Goal: Information Seeking & Learning: Learn about a topic

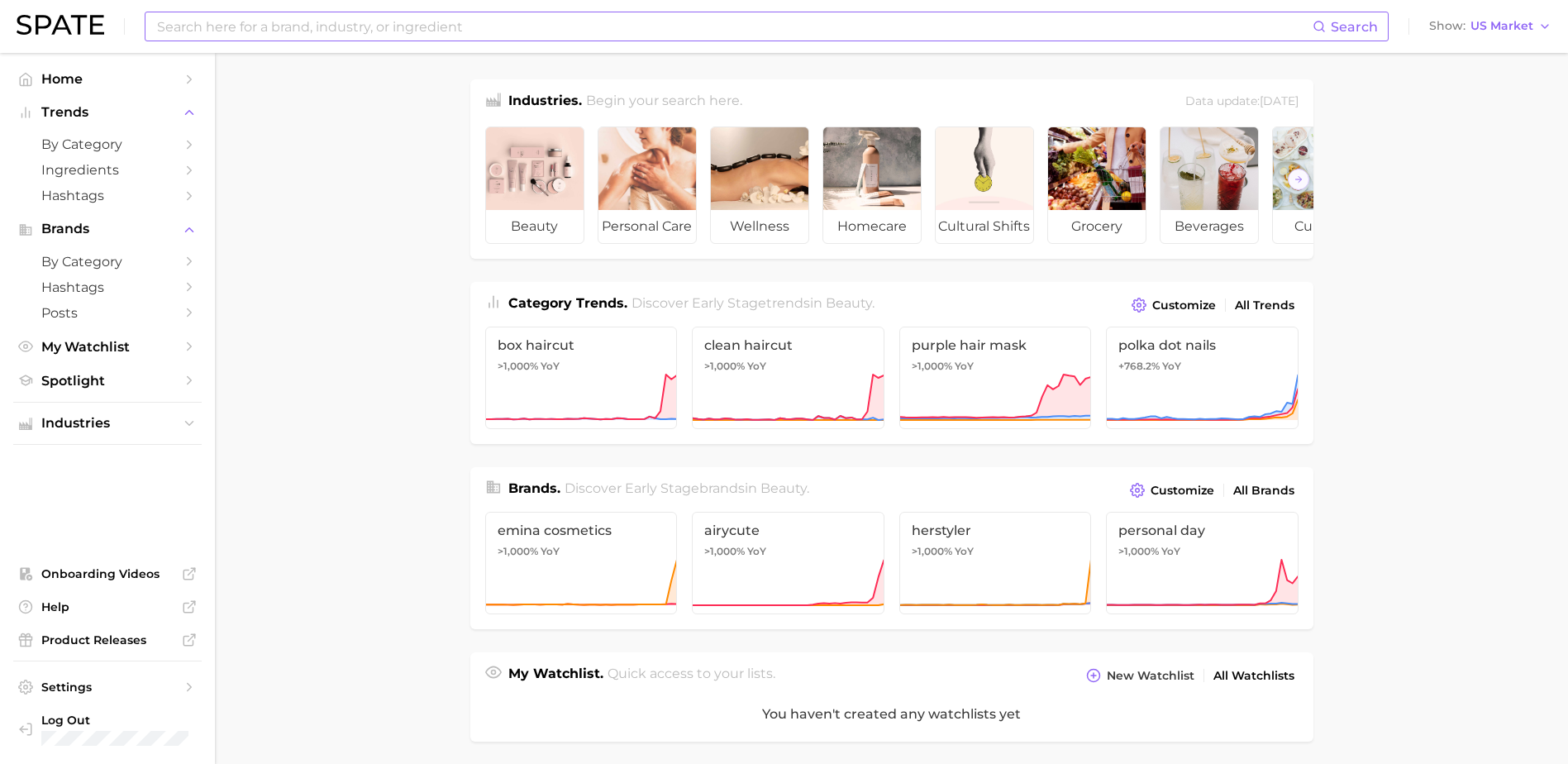
click at [271, 27] on input at bounding box center [734, 26] width 1157 height 28
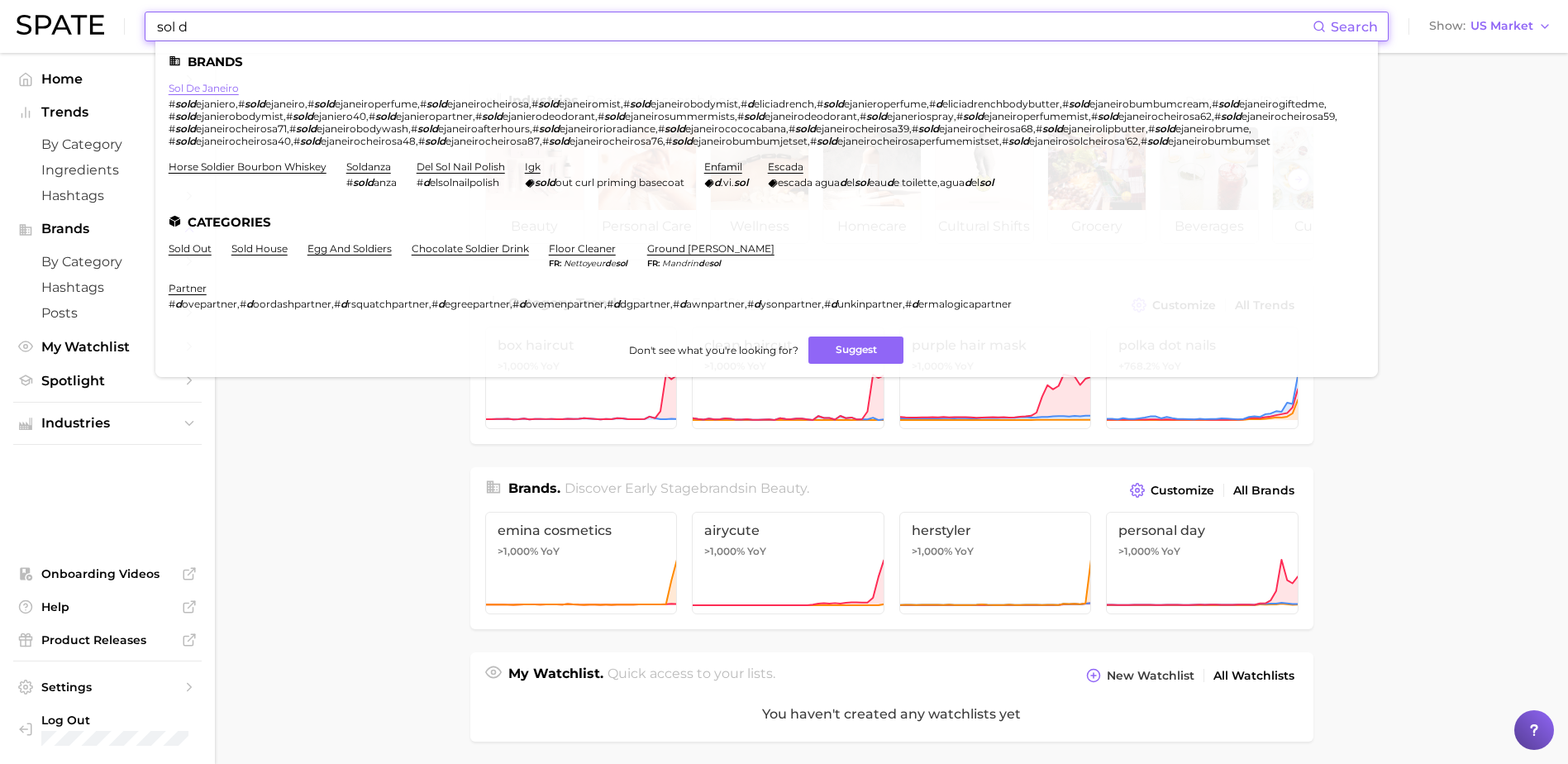
type input "sol d"
click at [210, 88] on link "sol de janeiro" at bounding box center [203, 88] width 70 height 12
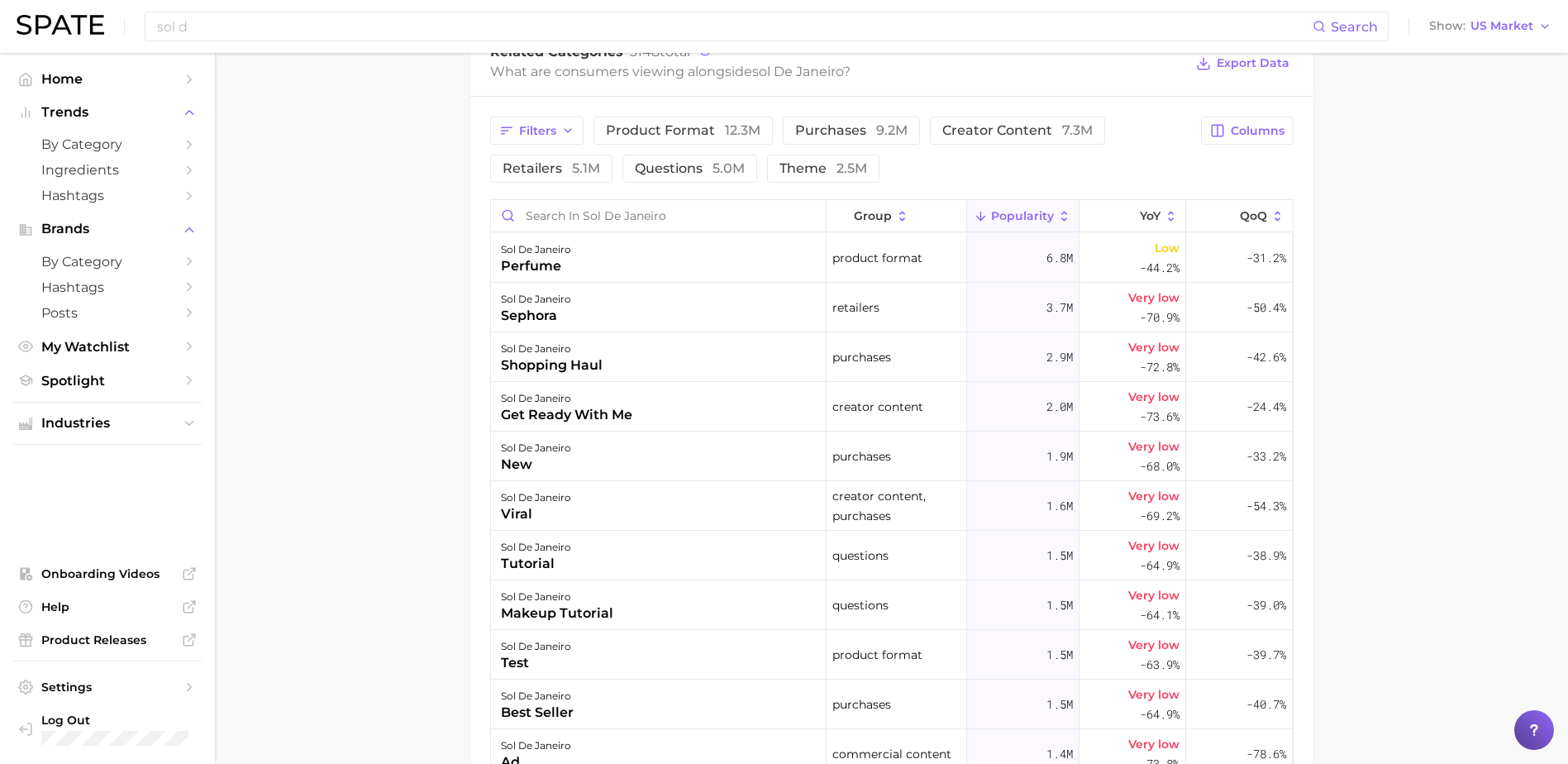
scroll to position [661, 0]
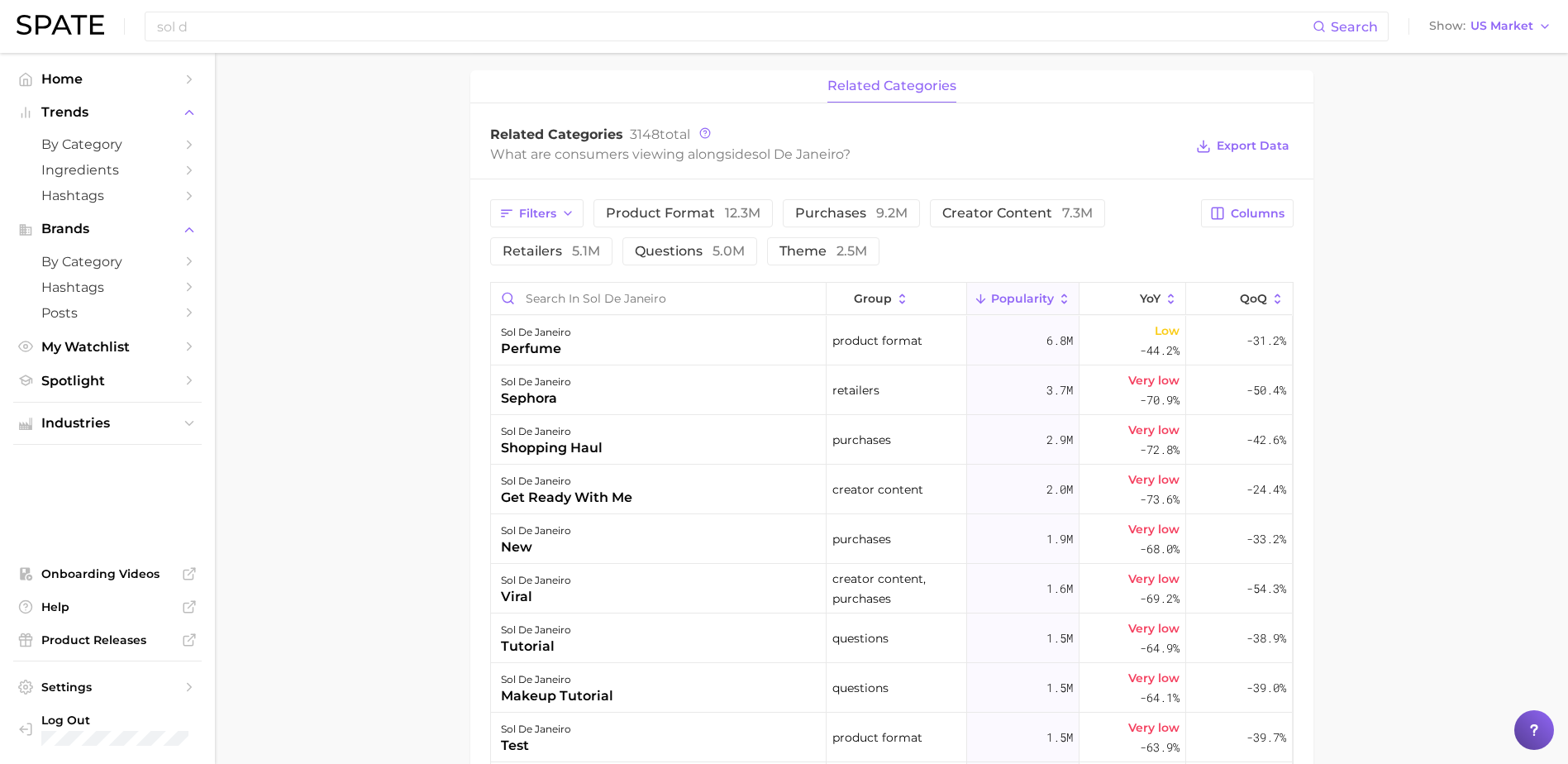
click at [1440, 318] on main "Overview Google TikTok Instagram brand sol de janeiro Add to Watchlist Export D…" at bounding box center [891, 269] width 1354 height 1756
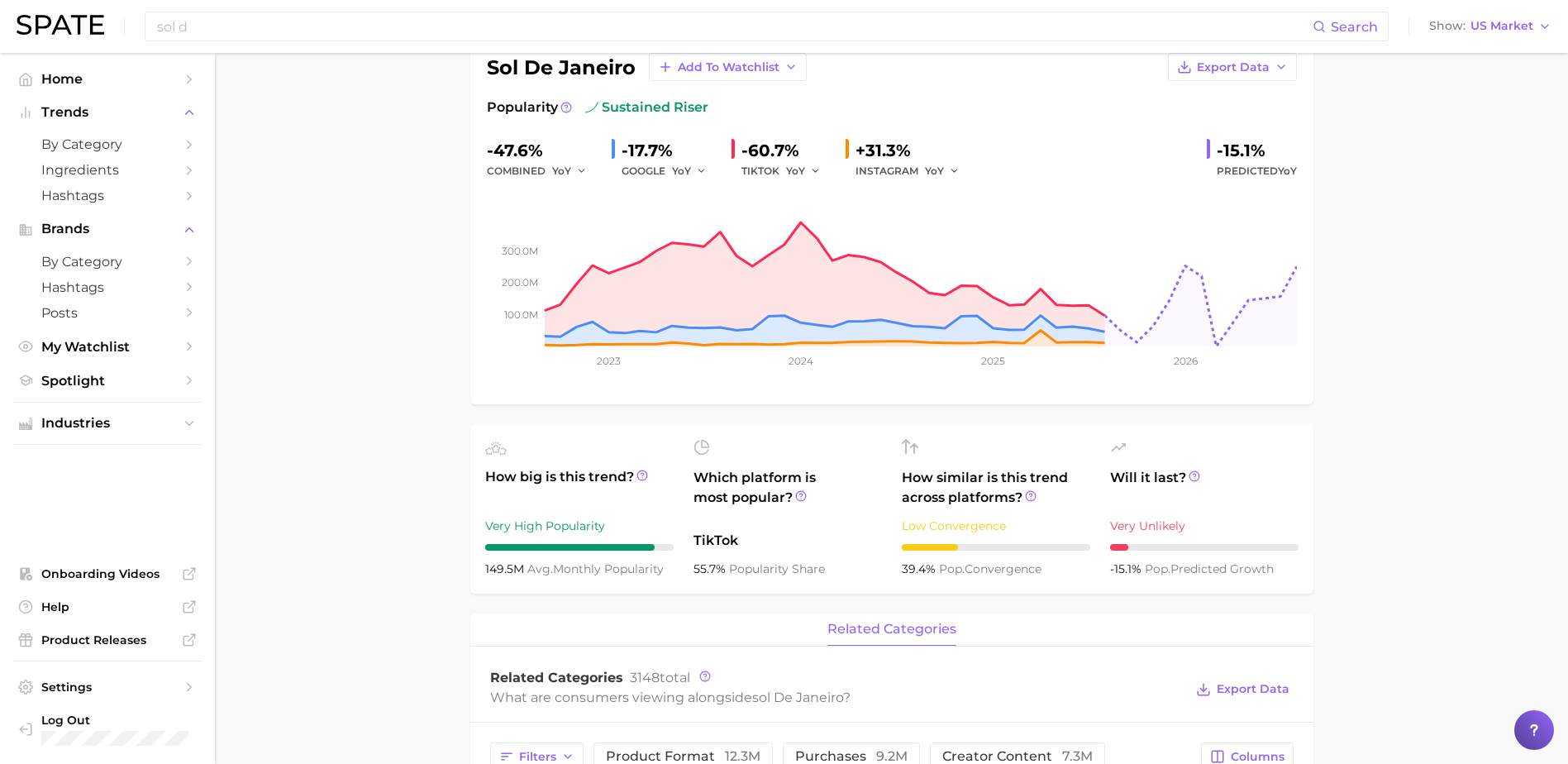
scroll to position [0, 0]
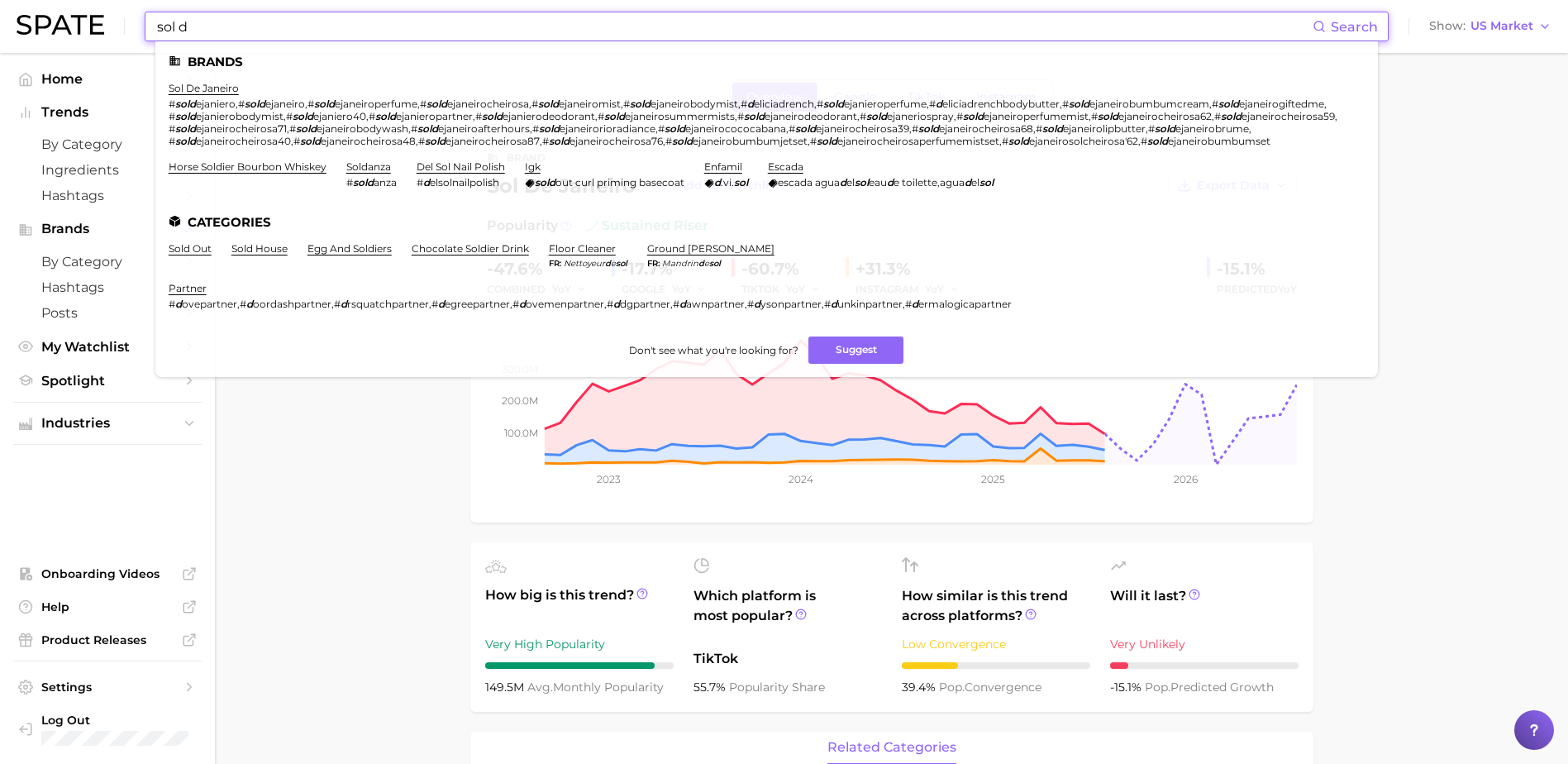
drag, startPoint x: 232, startPoint y: 31, endPoint x: 62, endPoint y: 17, distance: 170.6
click at [62, 17] on div "sol d Search Brands sol de janeiro # sold ejaniero , # sold ejaneiro , # sold e…" at bounding box center [784, 26] width 1535 height 53
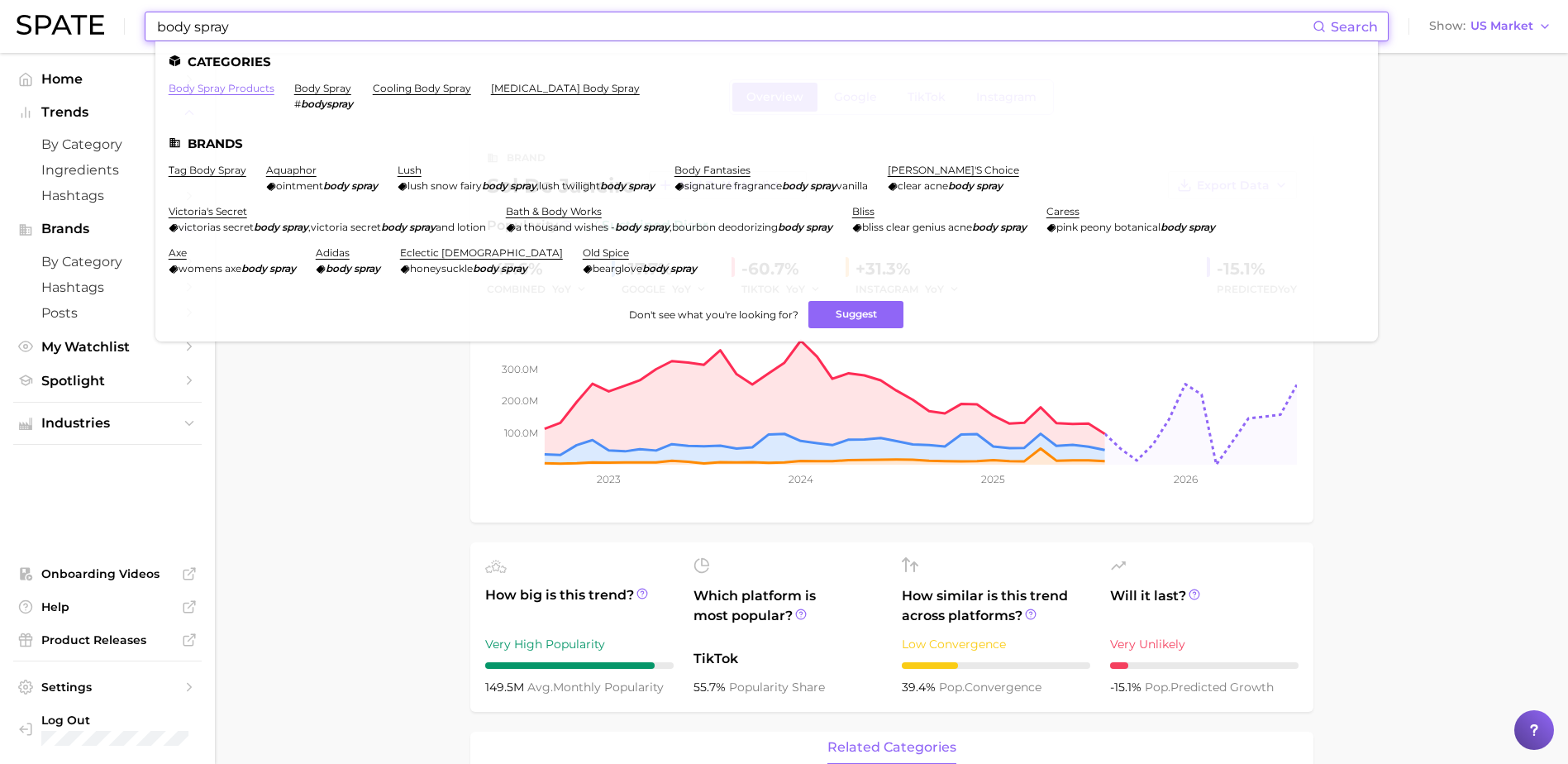
type input "body spray"
click at [230, 89] on link "body spray products" at bounding box center [221, 88] width 106 height 12
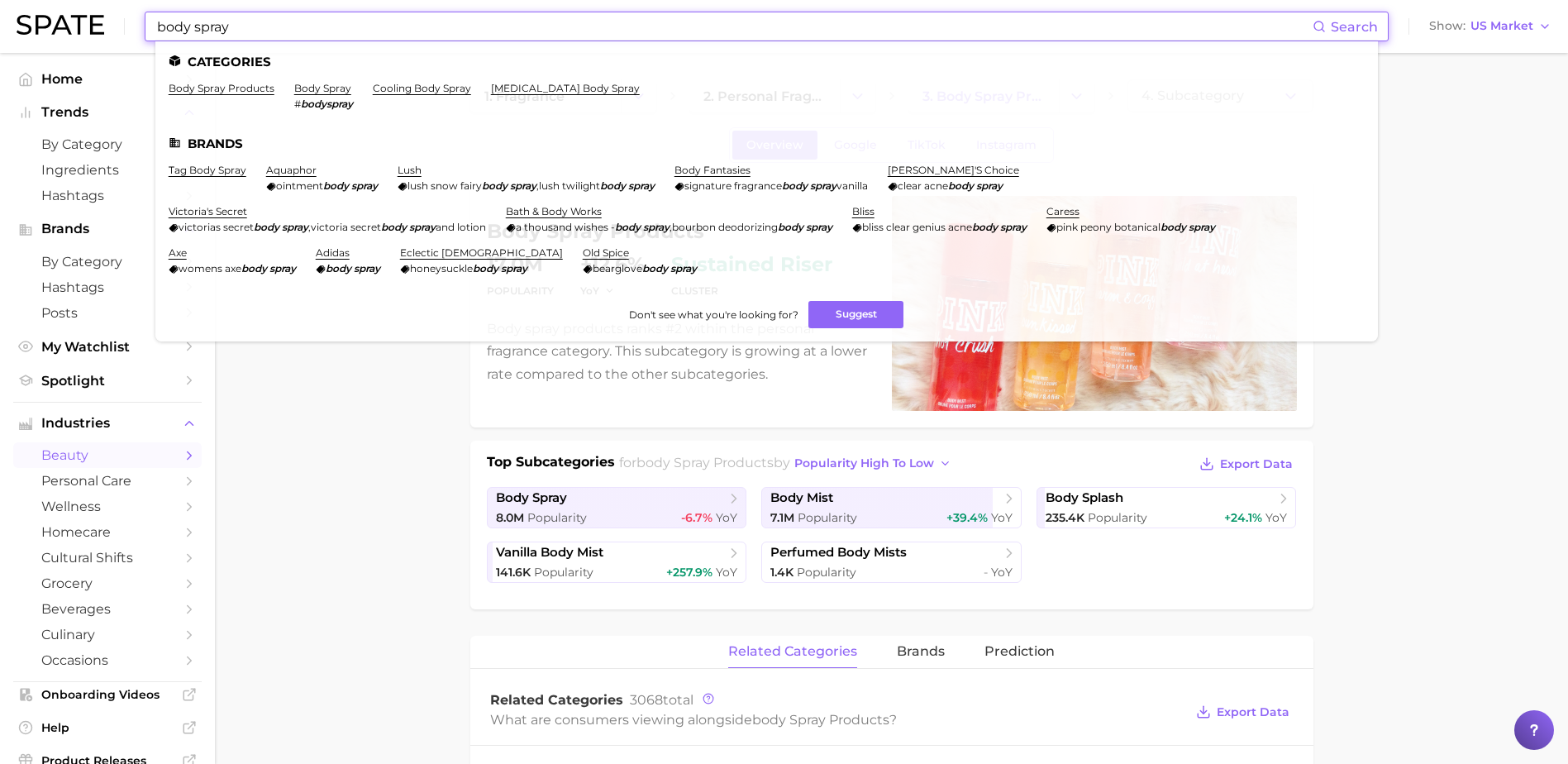
click at [267, 28] on input "body spray" at bounding box center [734, 26] width 1157 height 28
click at [310, 85] on link "body spray" at bounding box center [322, 88] width 57 height 12
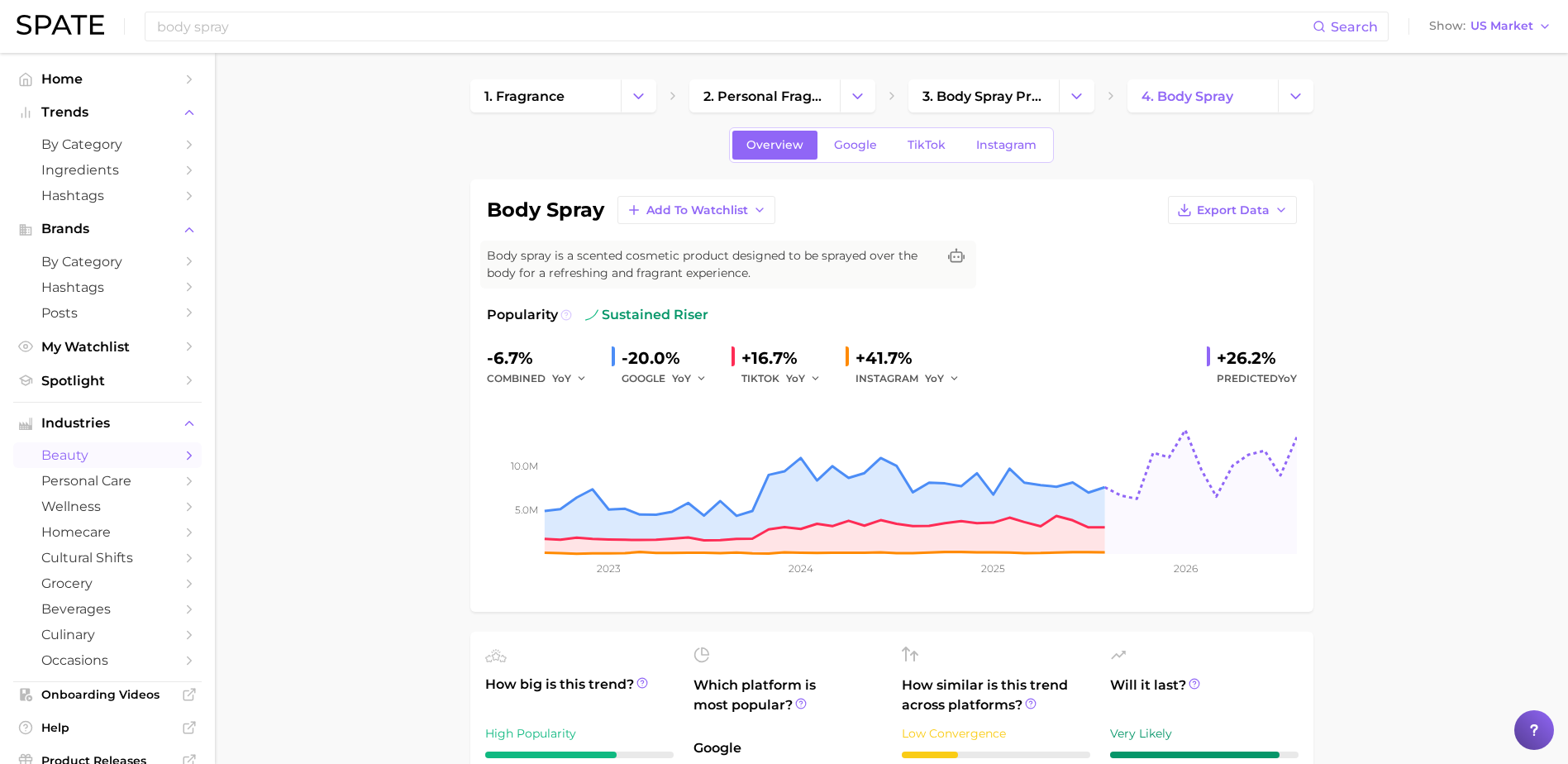
click at [562, 316] on icon at bounding box center [567, 315] width 12 height 12
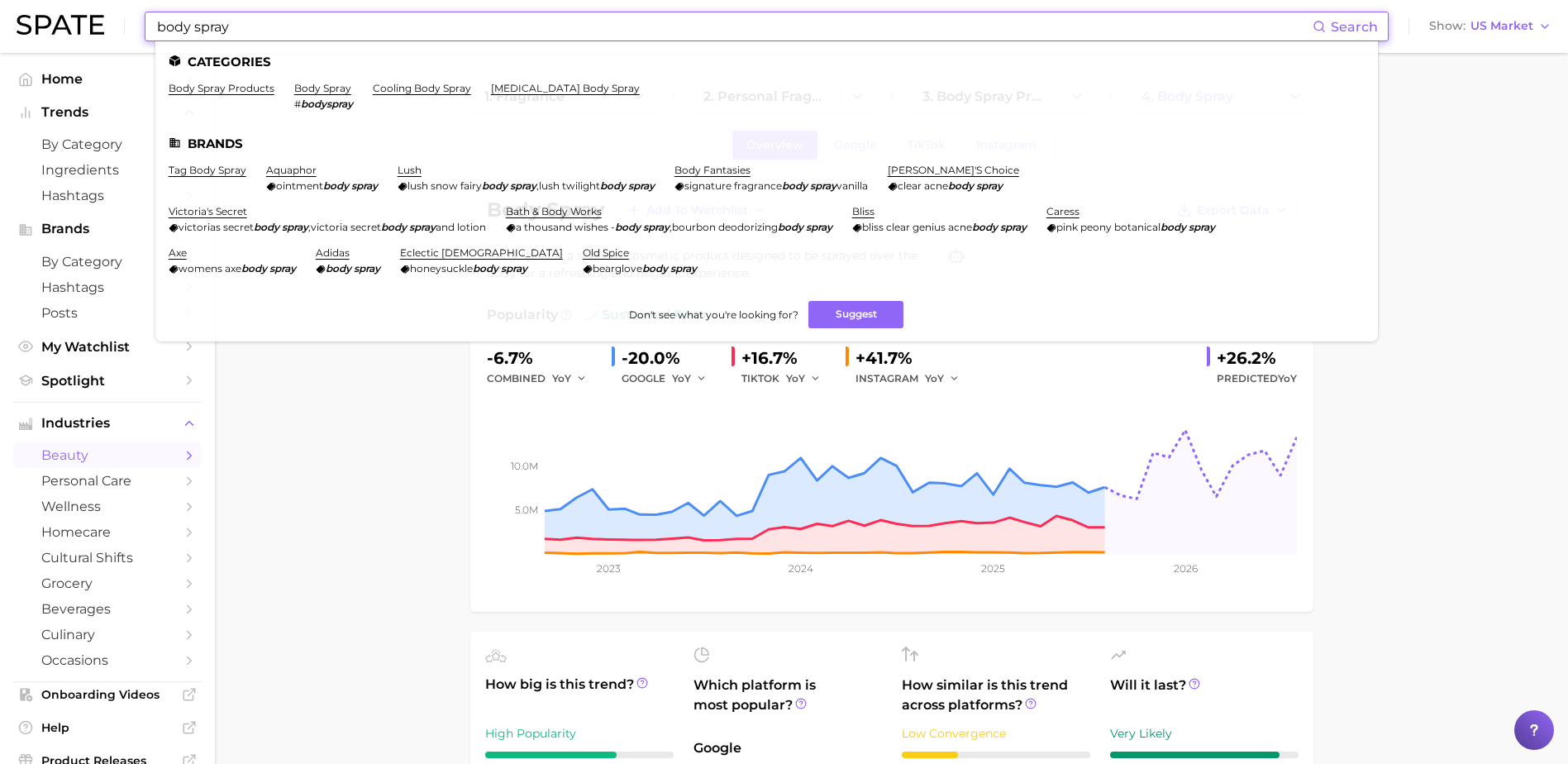
click at [364, 22] on input "body spray" at bounding box center [734, 26] width 1157 height 28
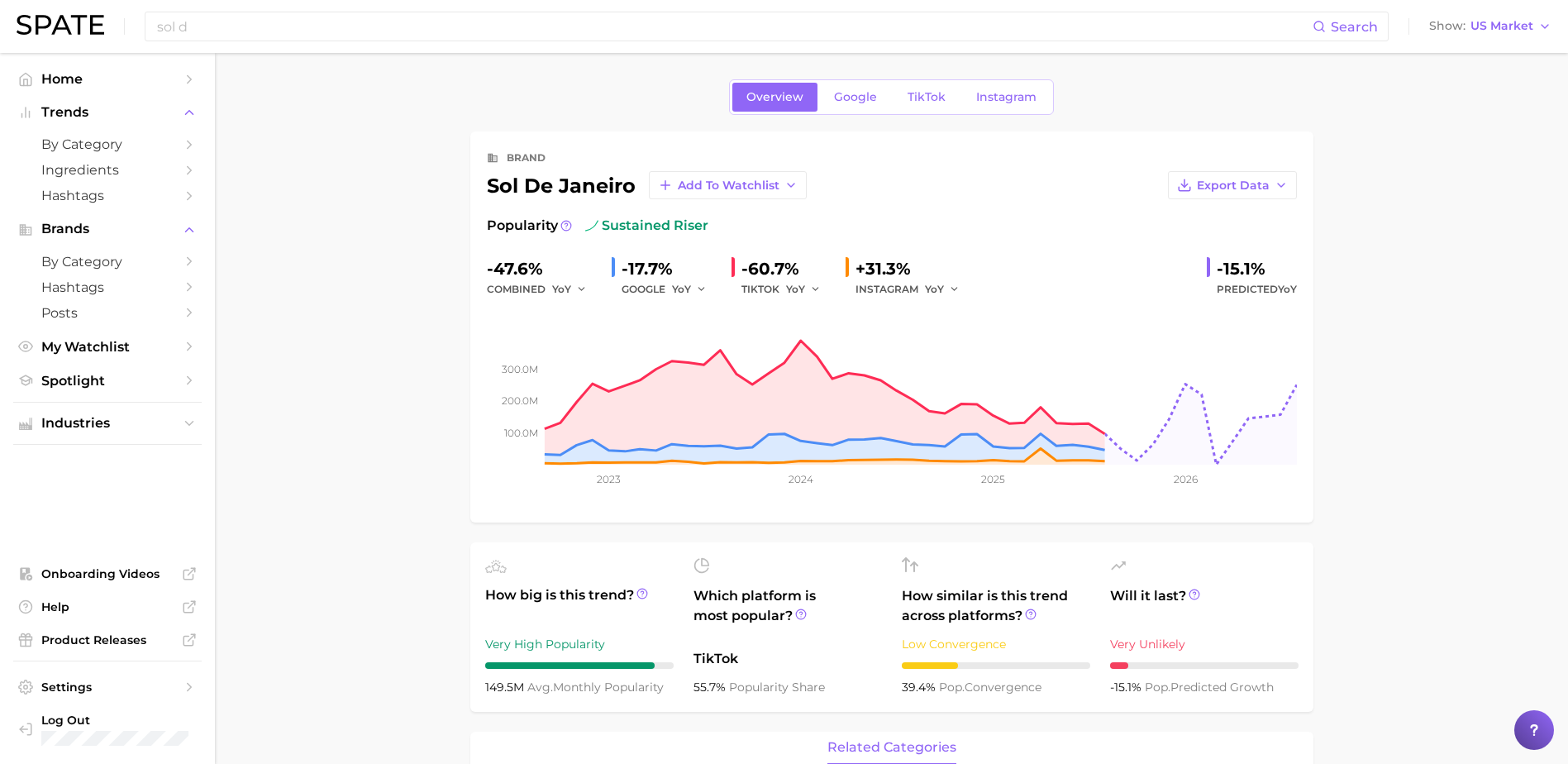
click at [582, 285] on icon "button" at bounding box center [583, 289] width 12 height 12
click at [576, 335] on button "QoQ" at bounding box center [643, 345] width 182 height 30
click at [561, 285] on span "QoQ" at bounding box center [564, 289] width 23 height 14
click at [577, 311] on span "YoY" at bounding box center [571, 315] width 21 height 14
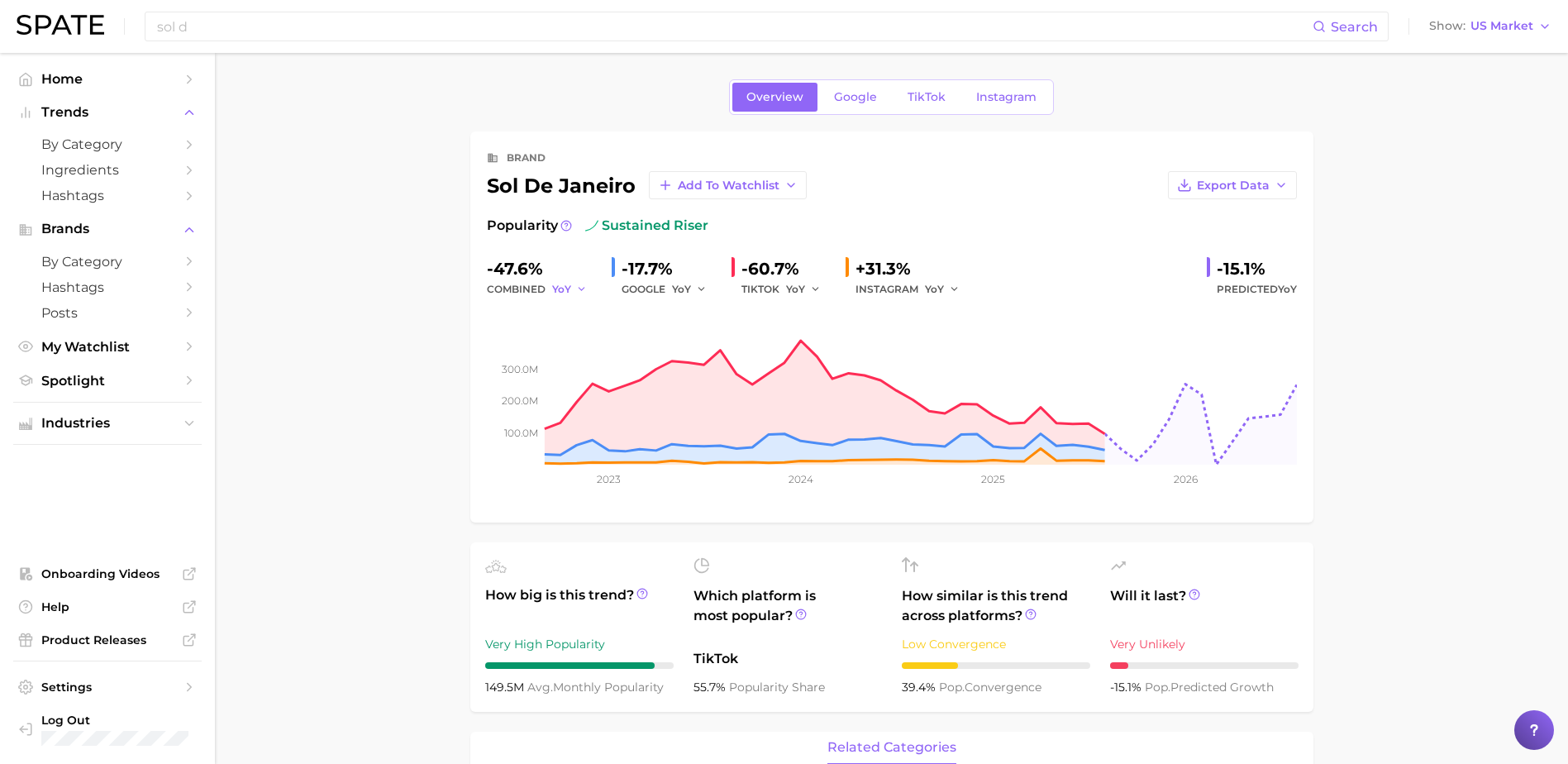
click at [563, 292] on span "YoY" at bounding box center [562, 289] width 19 height 14
click at [583, 350] on span "QoQ" at bounding box center [574, 345] width 27 height 14
click at [572, 289] on span "QoQ" at bounding box center [564, 289] width 23 height 14
click at [577, 313] on span "YoY" at bounding box center [571, 315] width 21 height 14
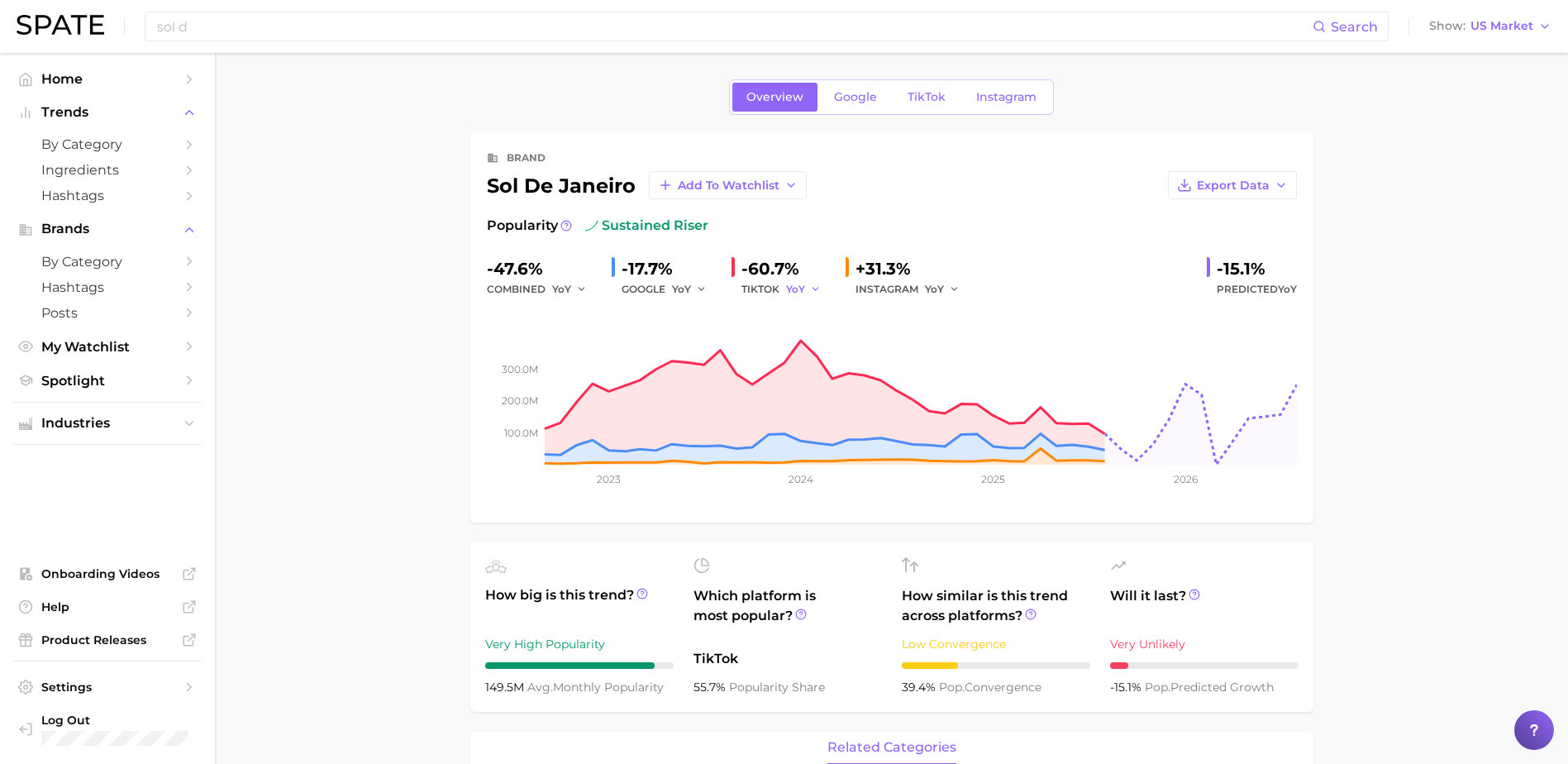
click at [814, 286] on icon "button" at bounding box center [816, 289] width 12 height 12
click at [941, 94] on span "TikTok" at bounding box center [927, 97] width 38 height 14
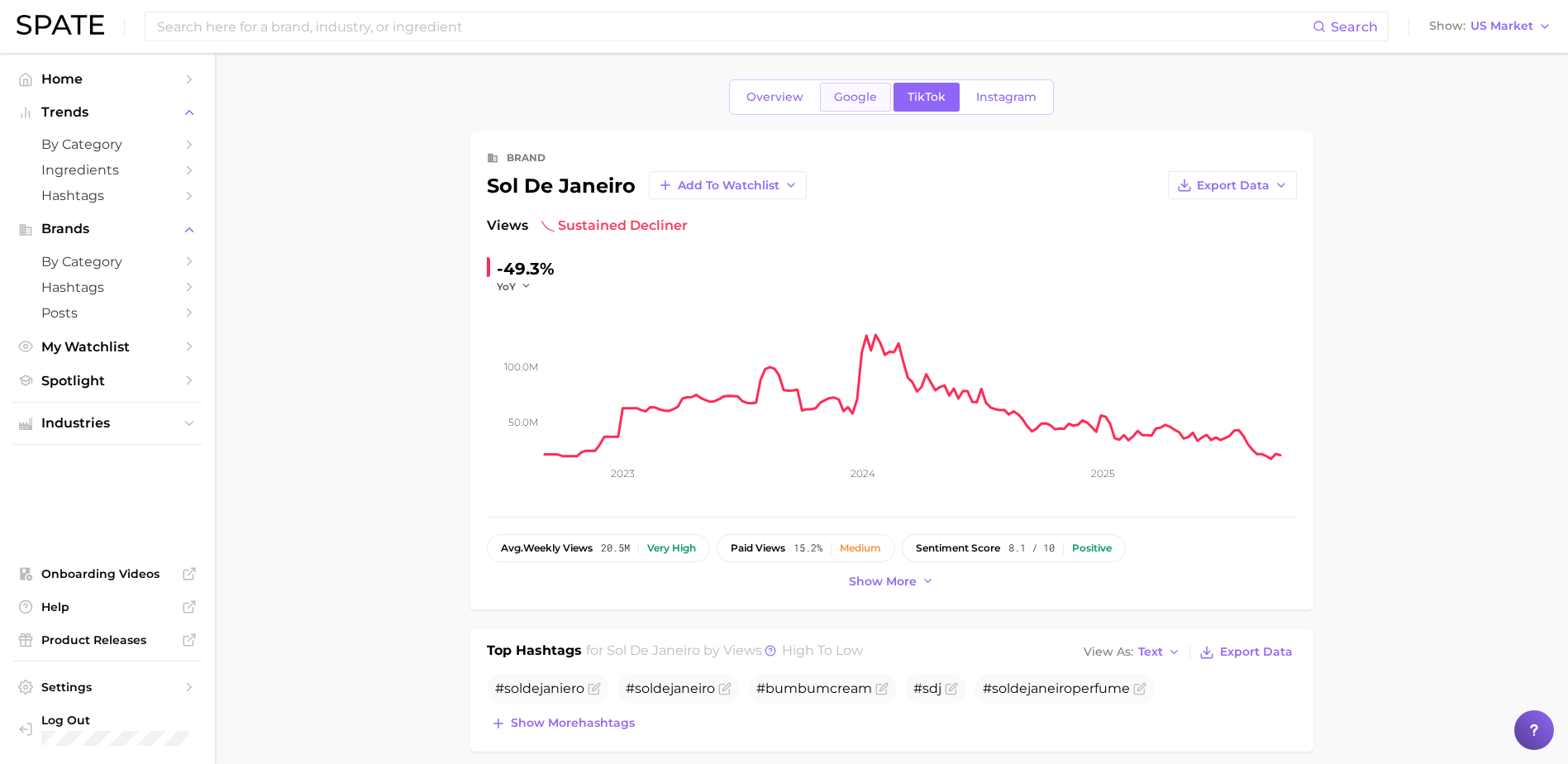
click at [858, 98] on span "Google" at bounding box center [855, 97] width 43 height 14
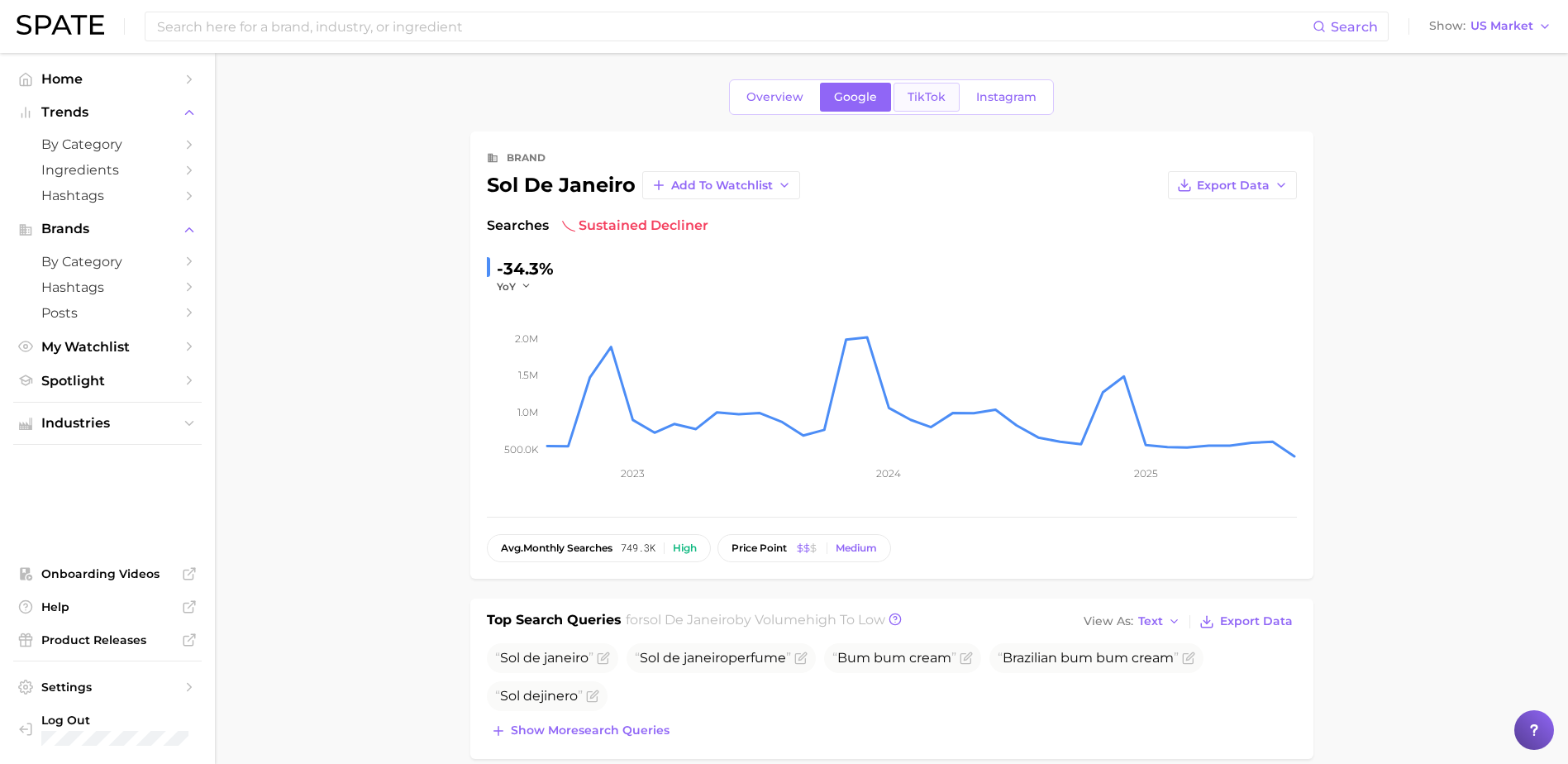
click at [934, 94] on span "TikTok" at bounding box center [927, 97] width 38 height 14
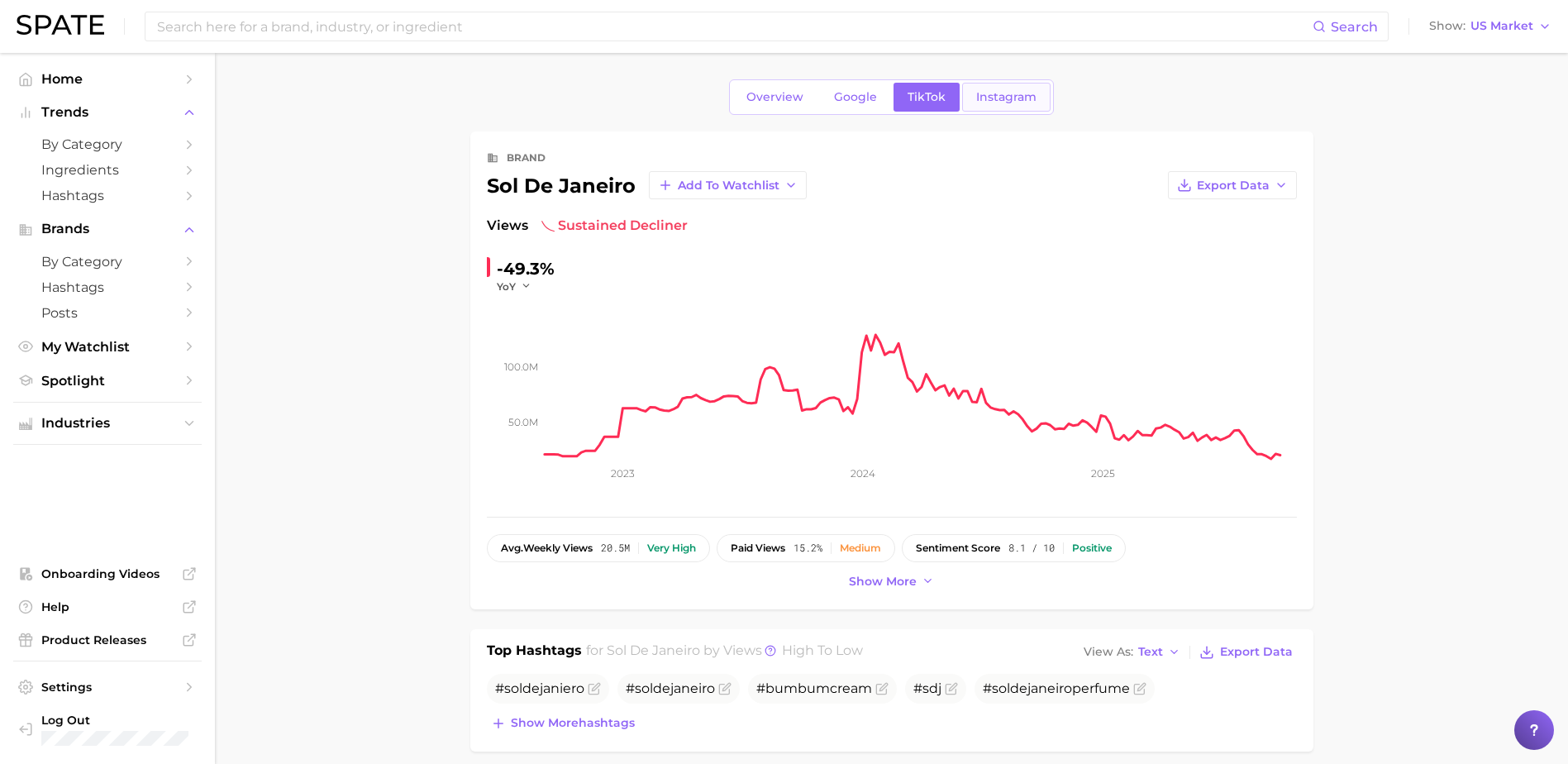
click at [992, 94] on span "Instagram" at bounding box center [1006, 97] width 60 height 14
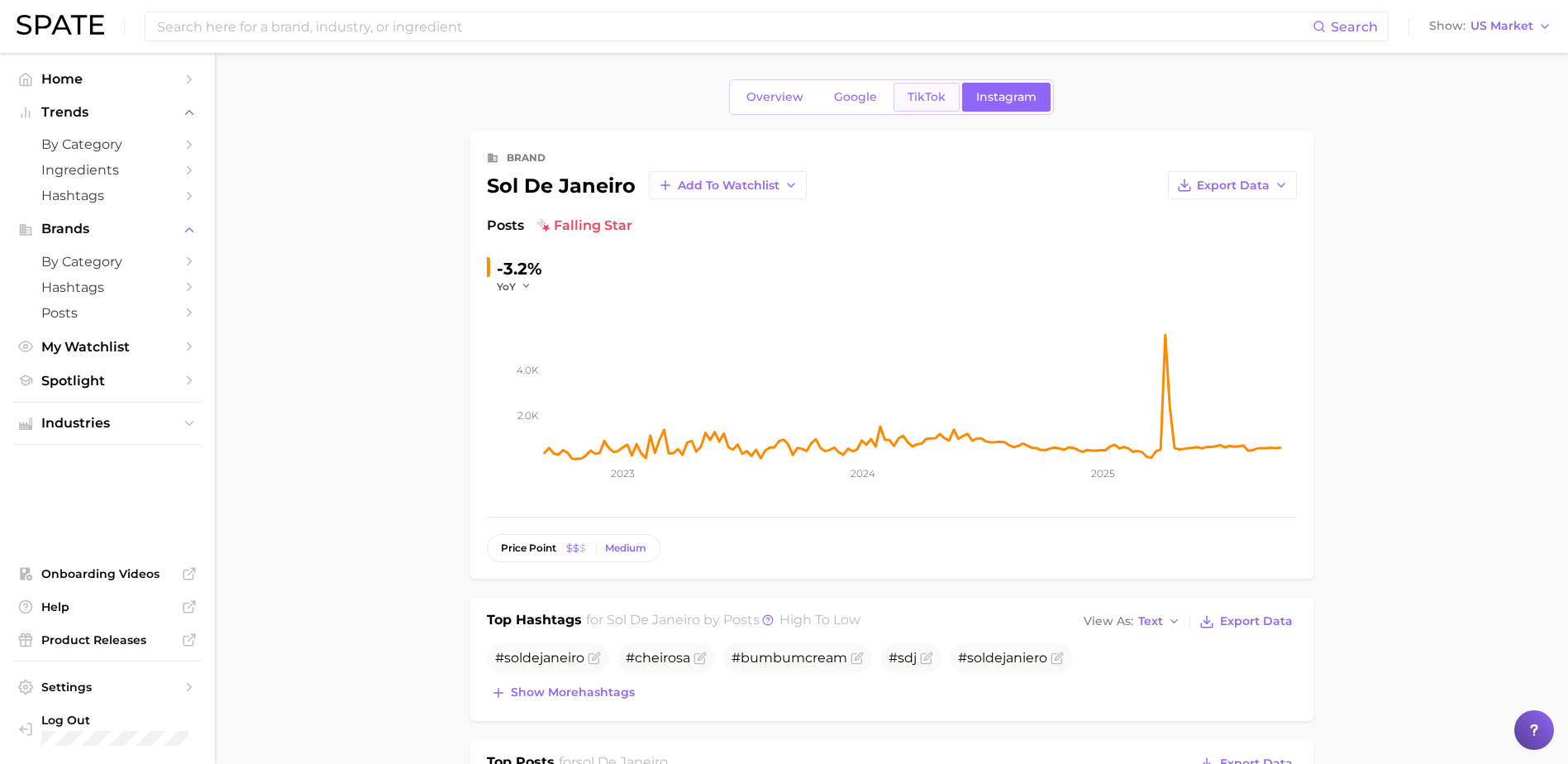
click at [928, 106] on link "TikTok" at bounding box center [927, 97] width 66 height 29
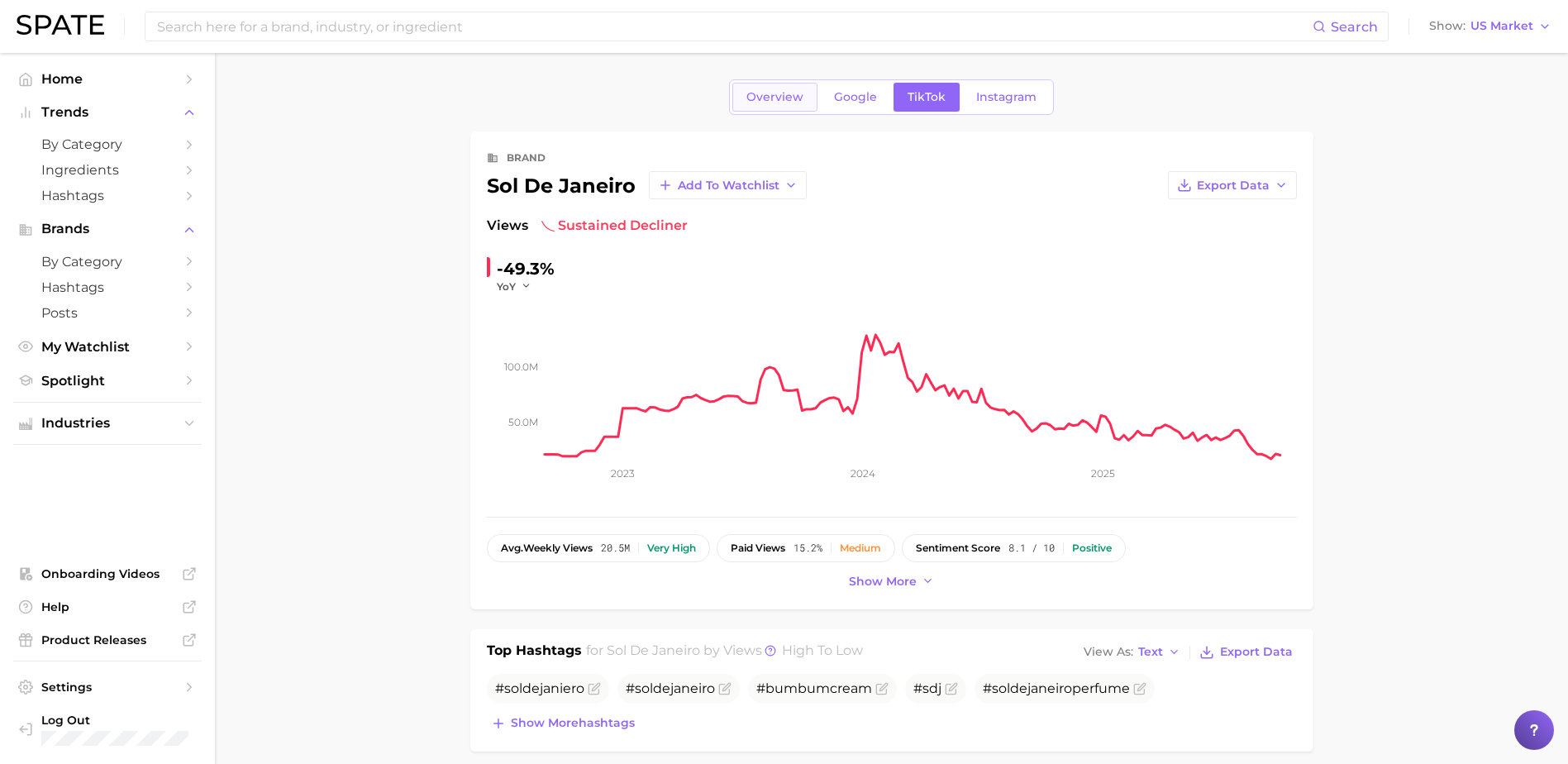
click at [769, 95] on span "Overview" at bounding box center [774, 97] width 57 height 14
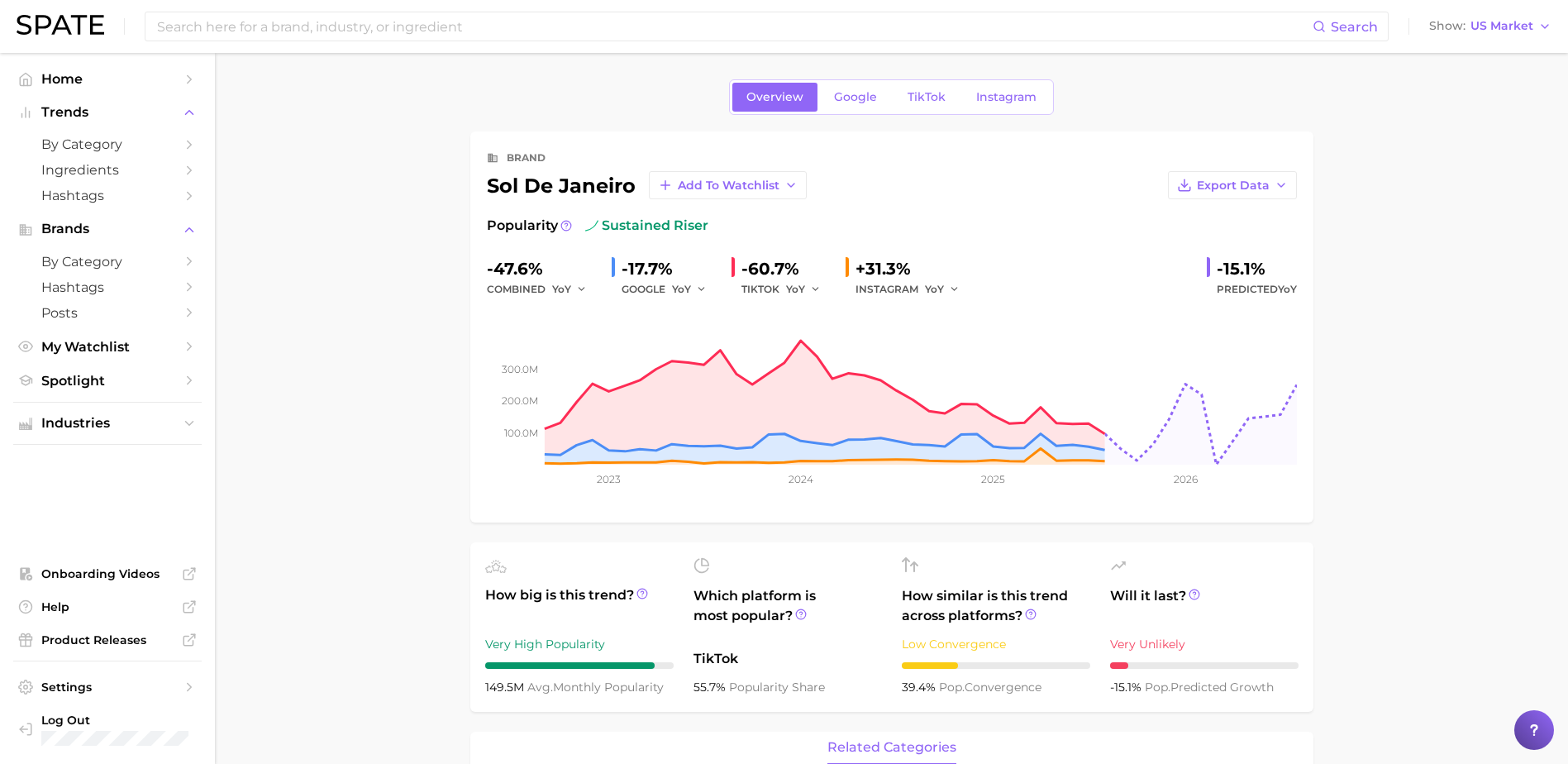
click at [320, 22] on input at bounding box center [734, 26] width 1157 height 28
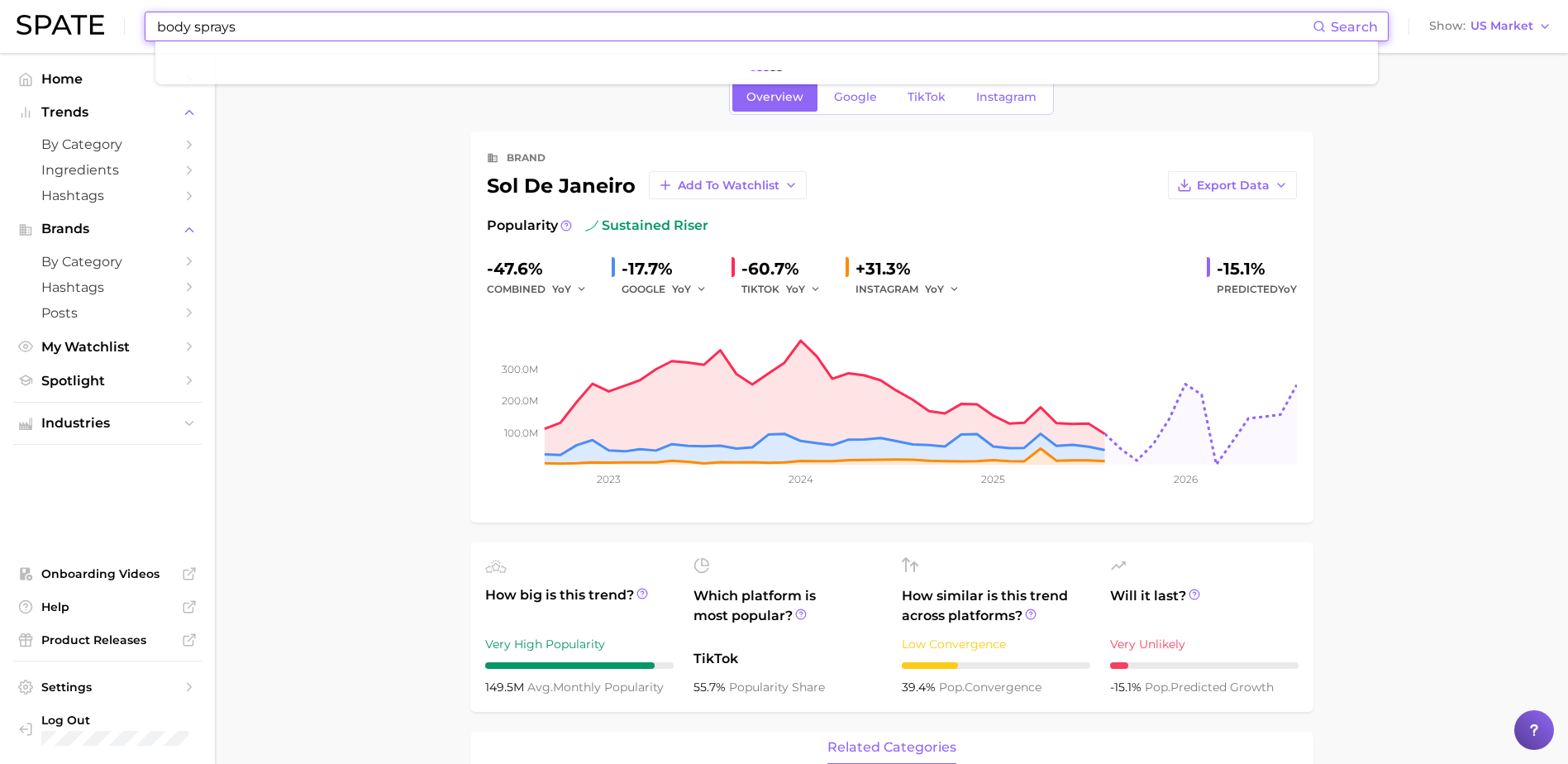
type input "body sprays"
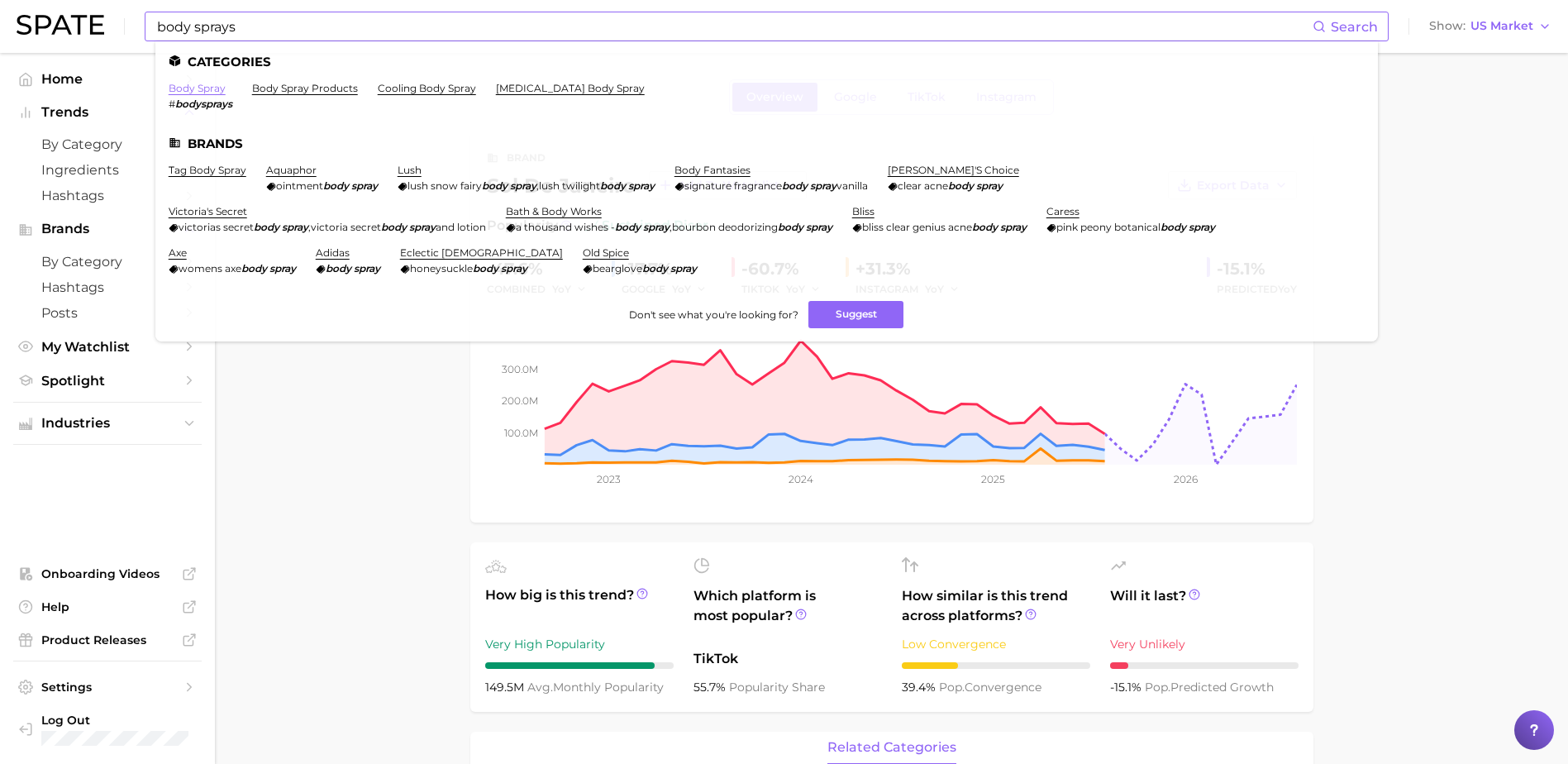
click at [205, 89] on link "body spray" at bounding box center [196, 88] width 57 height 12
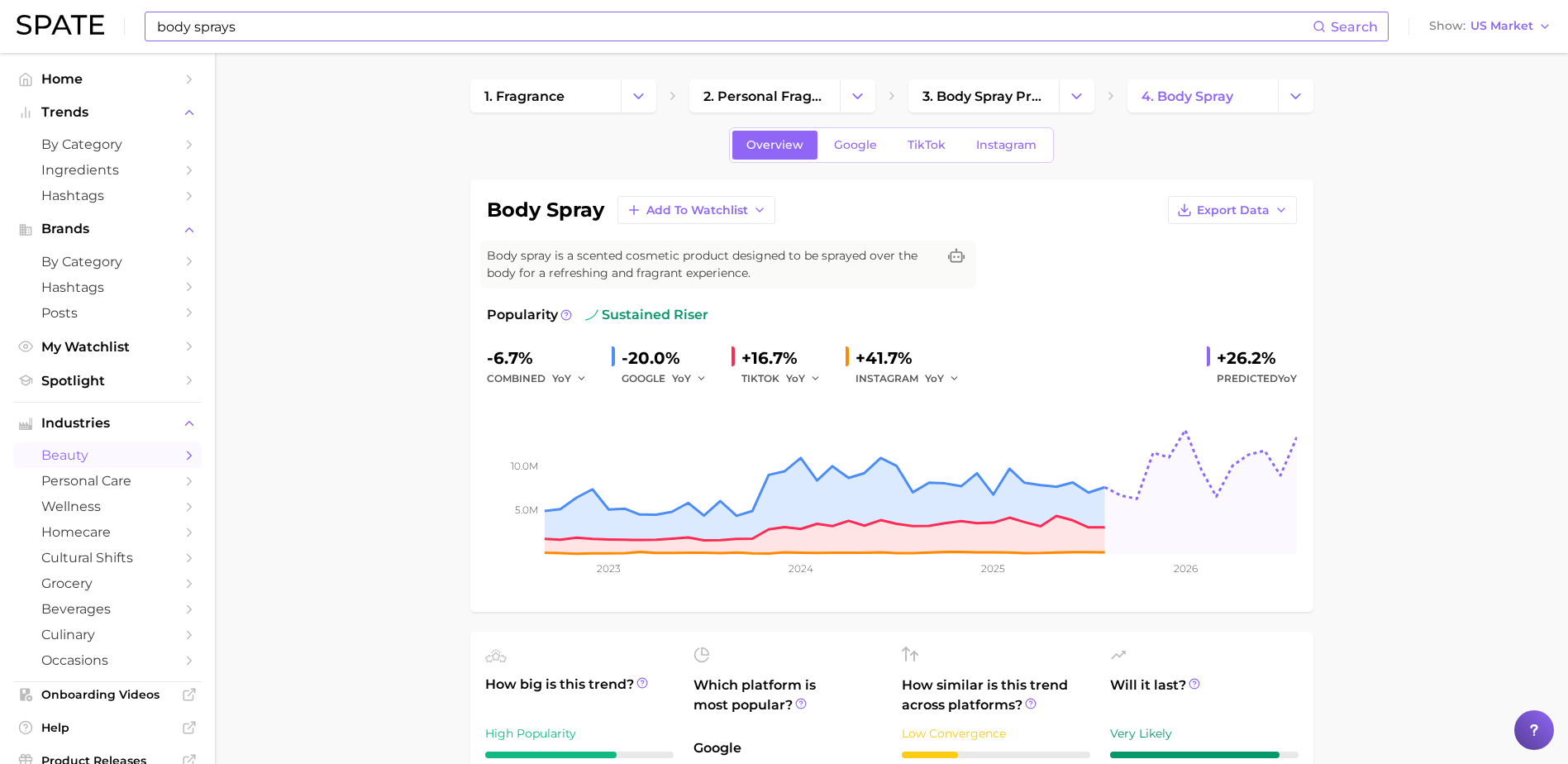
click at [263, 27] on input "body sprays" at bounding box center [734, 26] width 1157 height 28
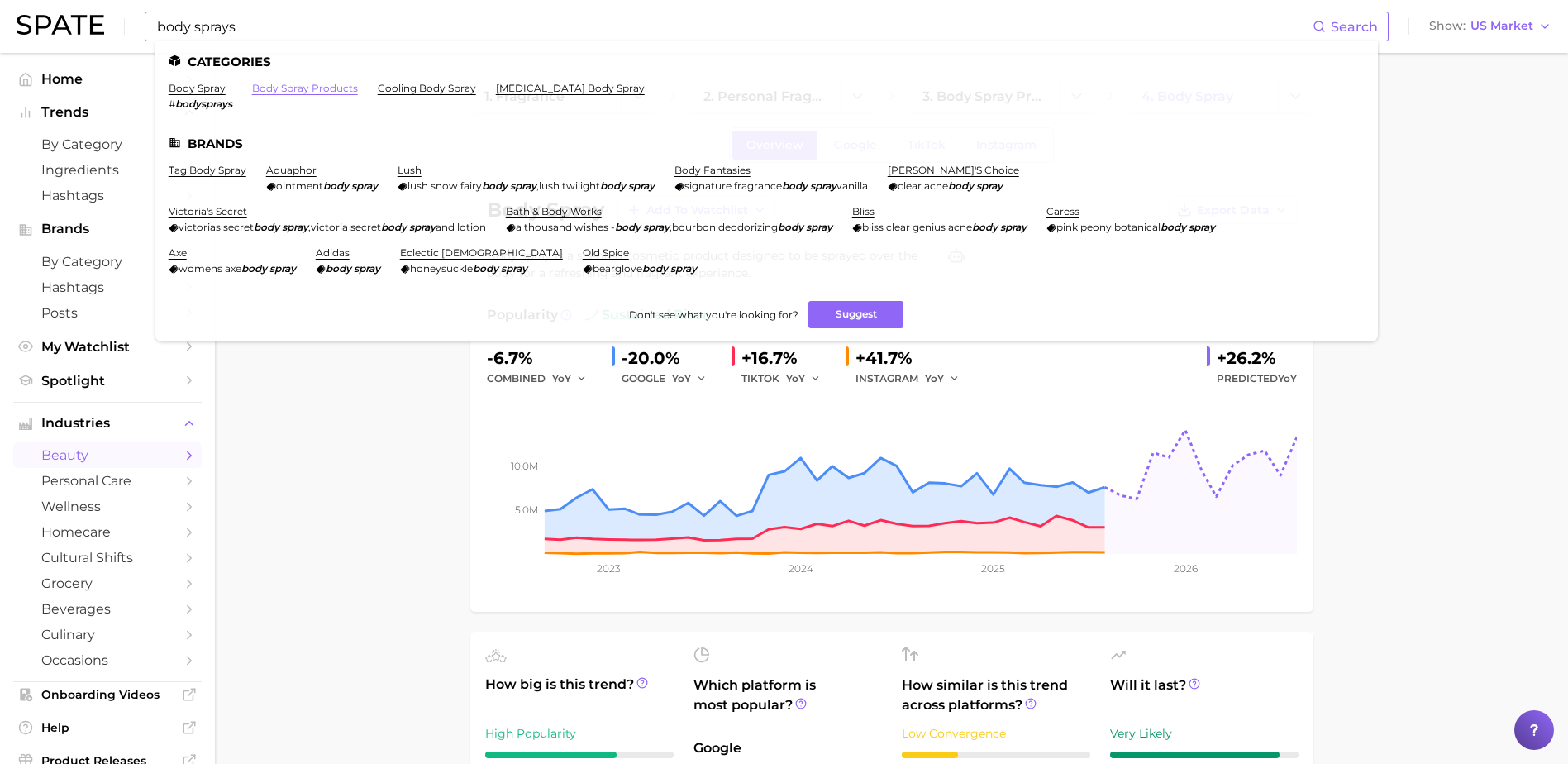
click at [322, 89] on link "body spray products" at bounding box center [305, 88] width 106 height 12
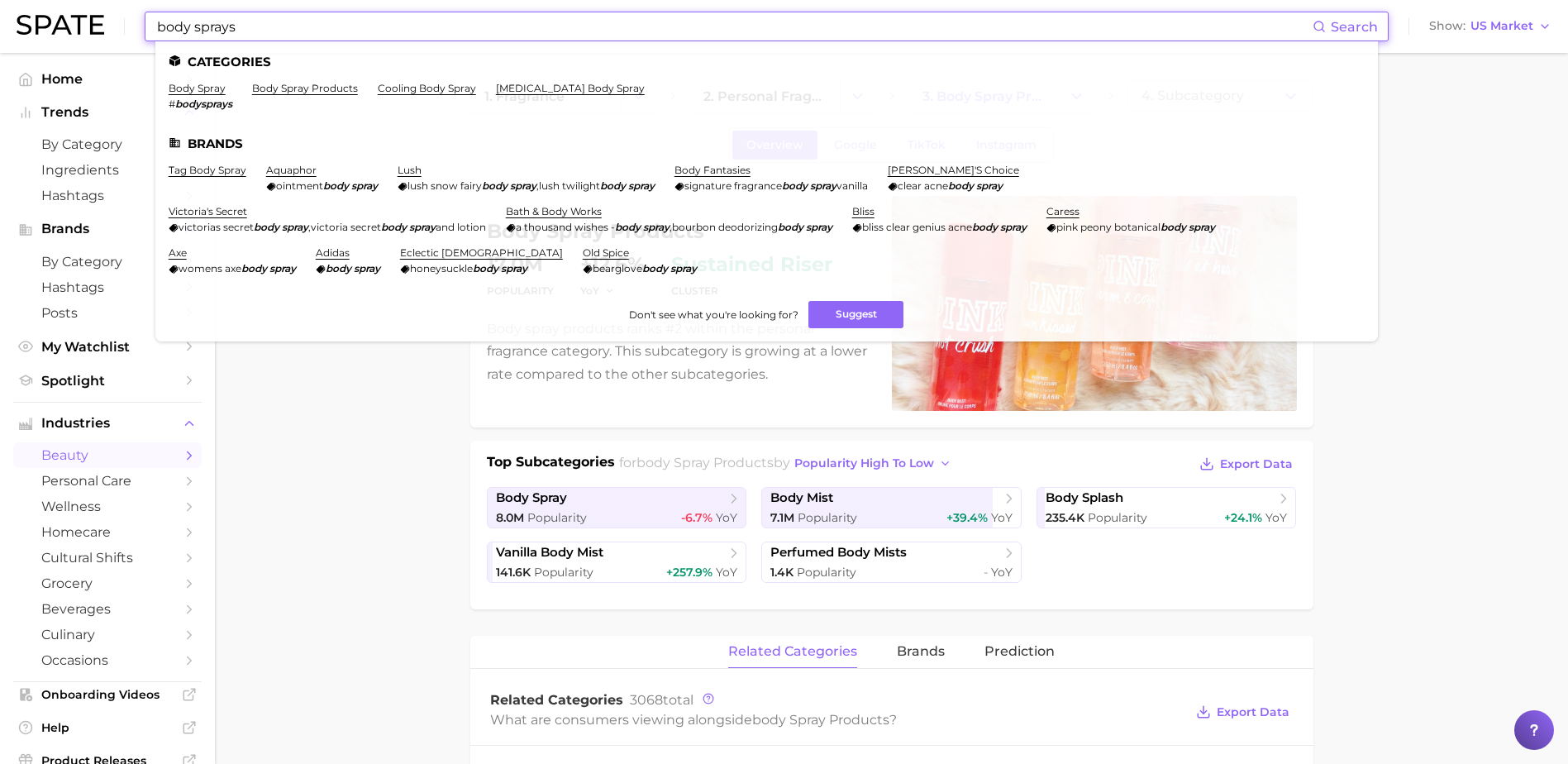
click at [333, 35] on input "body sprays" at bounding box center [734, 26] width 1157 height 28
click at [185, 91] on link "body spray" at bounding box center [196, 88] width 57 height 12
